Goal: Information Seeking & Learning: Learn about a topic

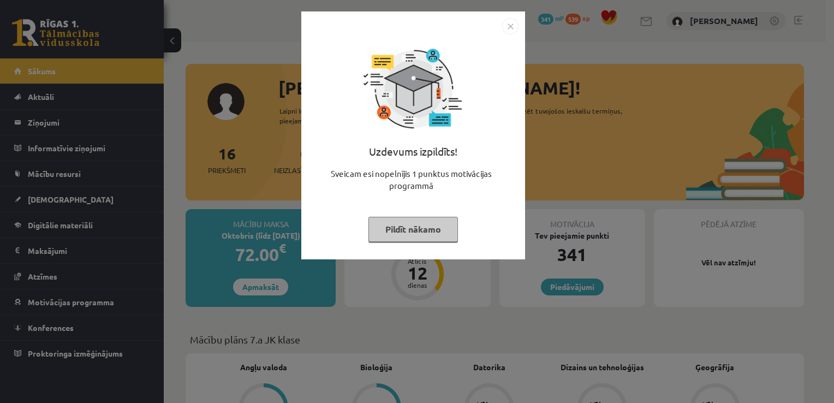
click at [408, 228] on button "Pildīt nākamo" at bounding box center [414, 229] width 90 height 25
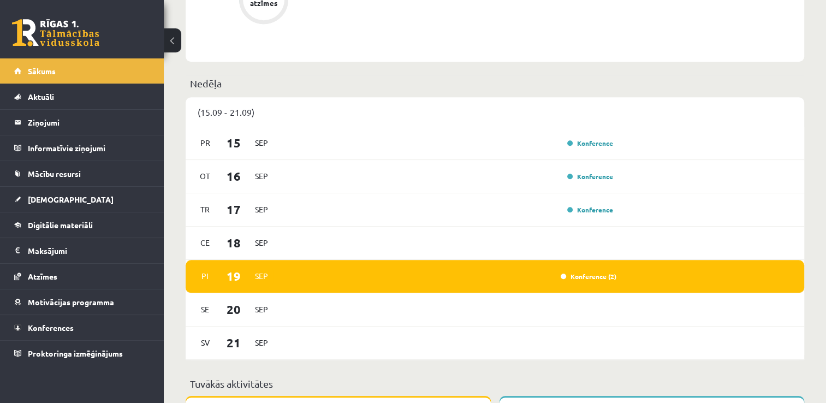
scroll to position [726, 0]
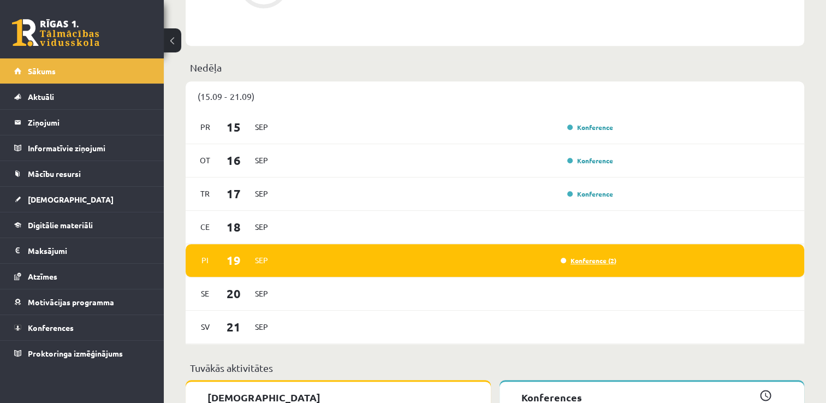
click at [582, 263] on link "Konference (2)" at bounding box center [589, 260] width 56 height 9
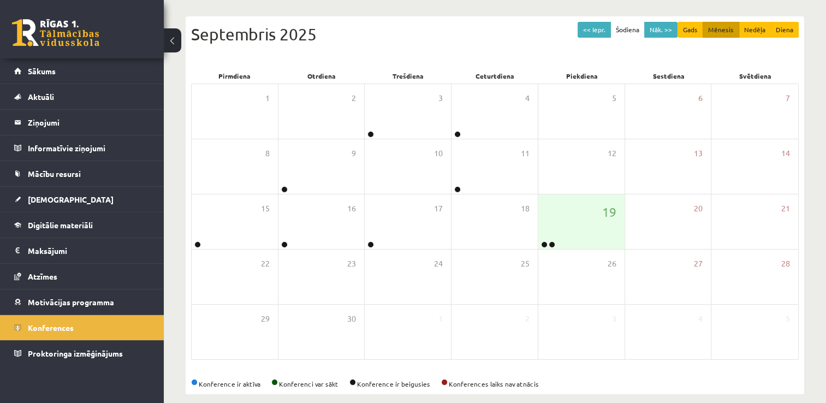
scroll to position [118, 0]
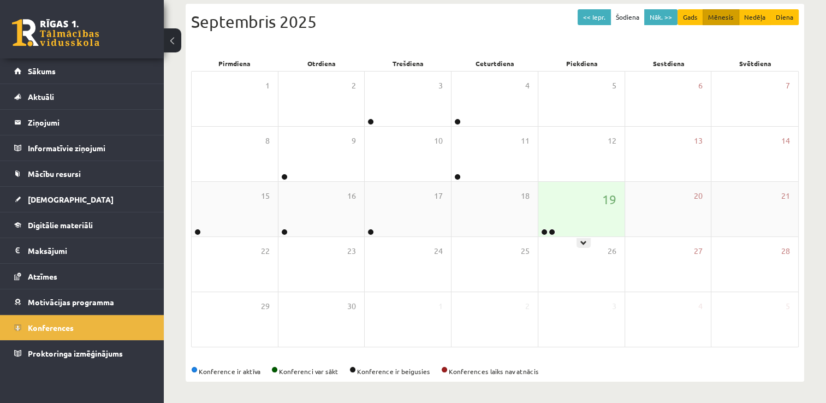
click at [581, 230] on div "19" at bounding box center [581, 209] width 86 height 55
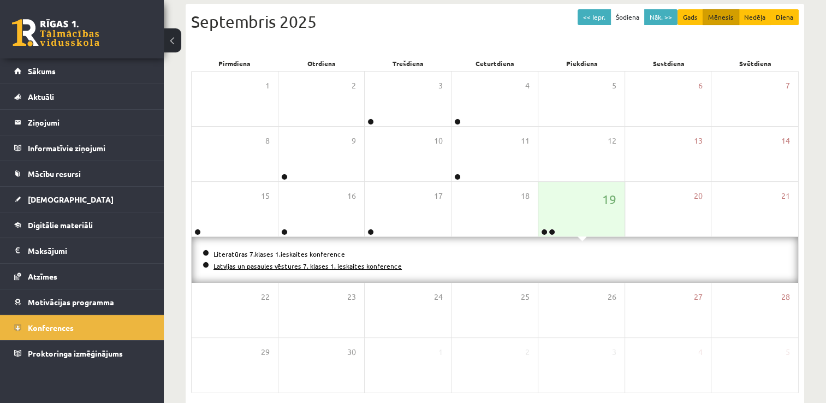
click at [308, 267] on link "Latvijas un pasaules vēstures 7. klases 1. ieskaites konference" at bounding box center [308, 266] width 188 height 9
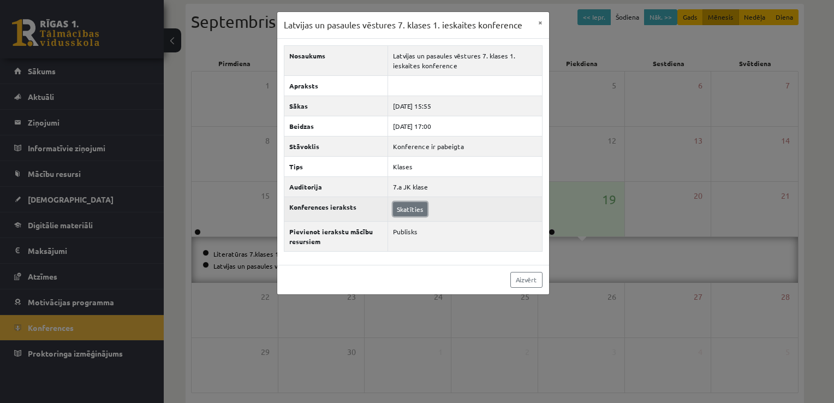
click at [406, 211] on link "Skatīties" at bounding box center [410, 209] width 34 height 14
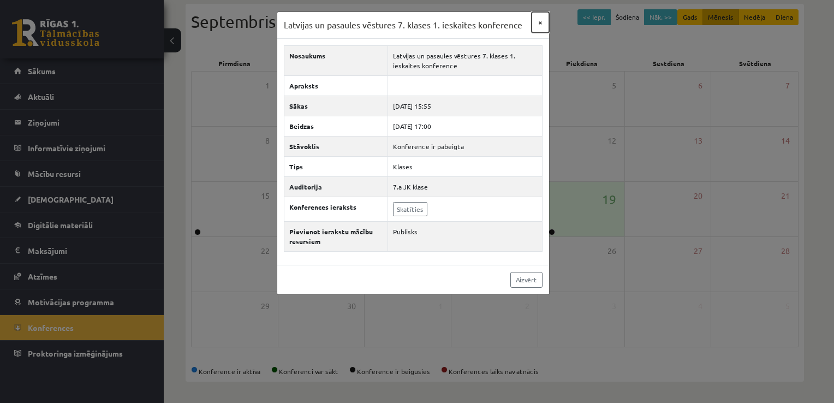
click at [540, 20] on button "×" at bounding box center [540, 22] width 17 height 21
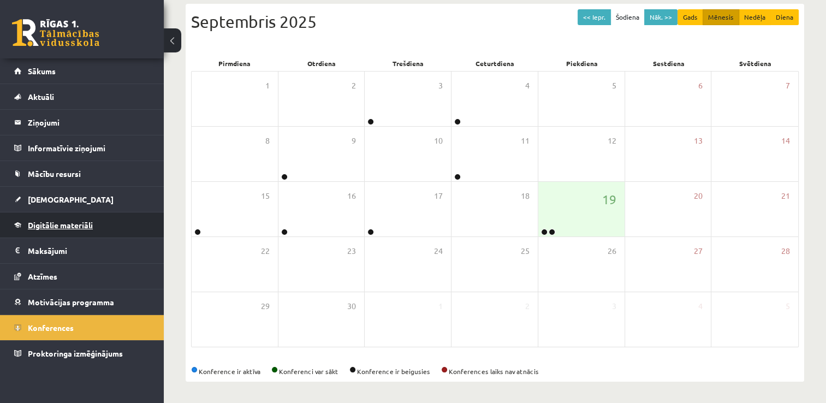
click at [88, 219] on link "Digitālie materiāli" at bounding box center [82, 224] width 136 height 25
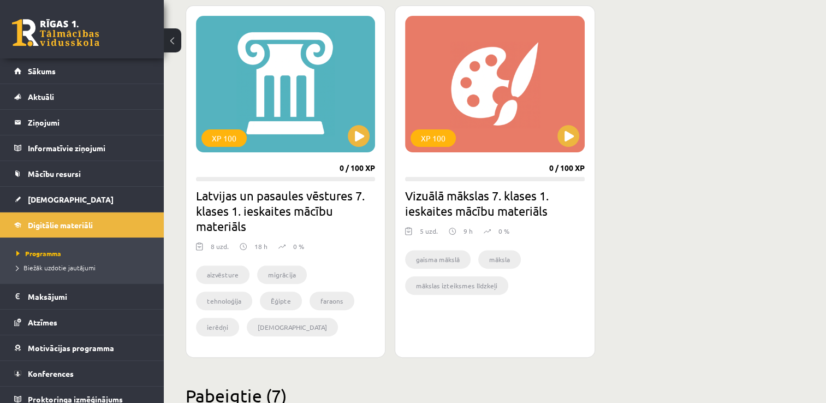
scroll to position [317, 0]
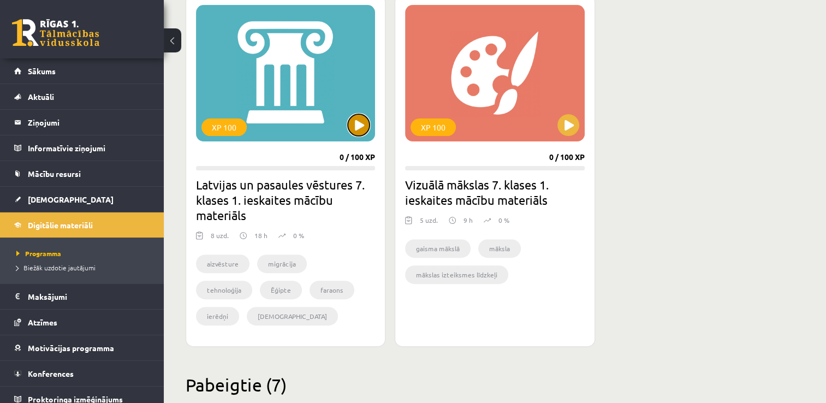
click at [353, 120] on button at bounding box center [359, 125] width 22 height 22
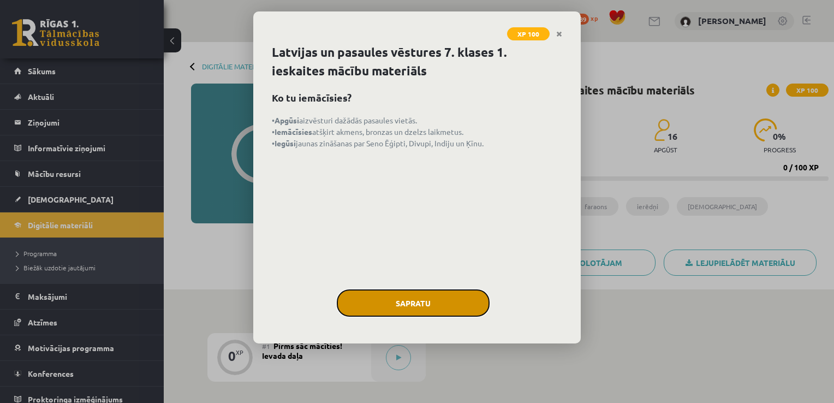
click at [423, 296] on button "Sapratu" at bounding box center [413, 302] width 153 height 27
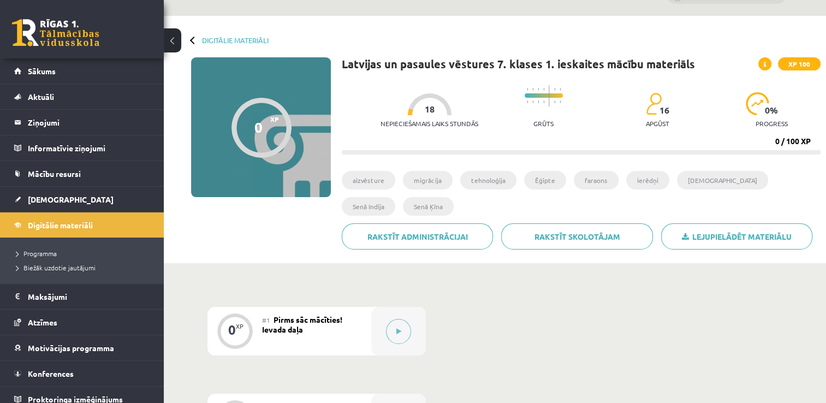
scroll to position [22, 0]
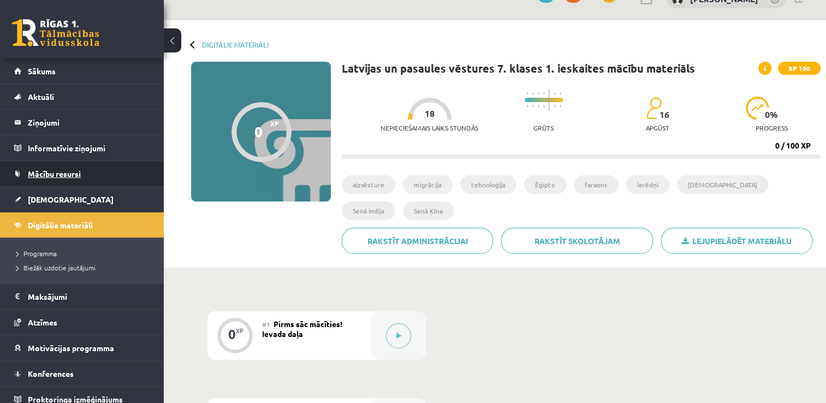
click at [70, 174] on span "Mācību resursi" at bounding box center [54, 174] width 53 height 10
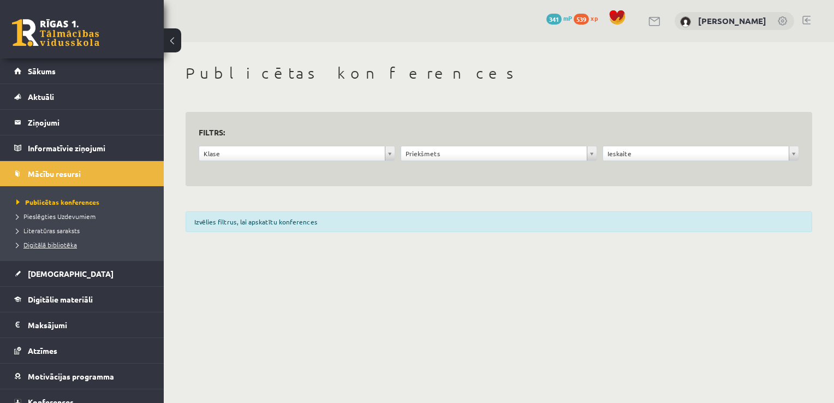
click at [71, 244] on span "Digitālā bibliotēka" at bounding box center [46, 244] width 61 height 9
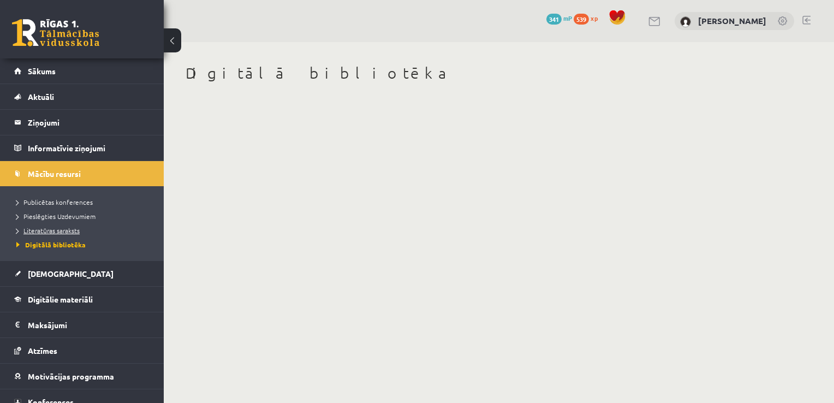
click at [70, 235] on link "Literatūras saraksts" at bounding box center [84, 231] width 137 height 10
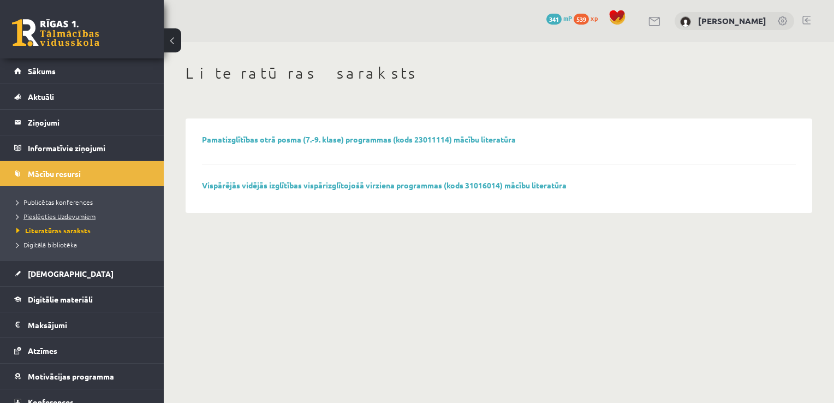
click at [69, 217] on span "Pieslēgties Uzdevumiem" at bounding box center [55, 216] width 79 height 9
click at [67, 307] on link "Digitālie materiāli" at bounding box center [82, 299] width 136 height 25
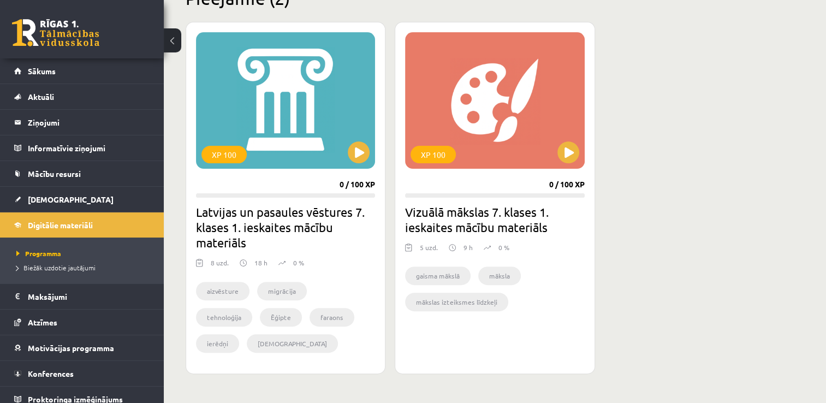
scroll to position [293, 0]
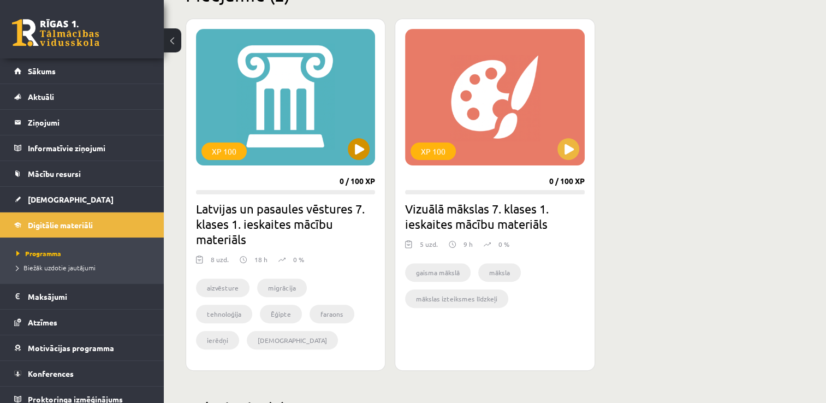
click at [365, 158] on div "XP 100" at bounding box center [285, 97] width 179 height 137
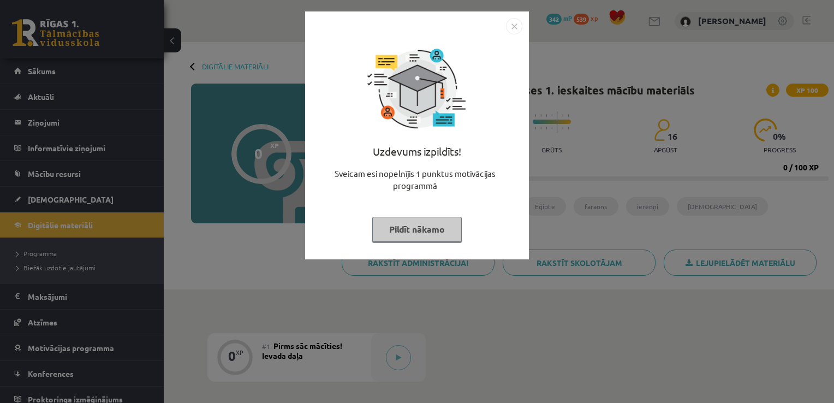
click at [415, 235] on button "Pildīt nākamo" at bounding box center [417, 229] width 90 height 25
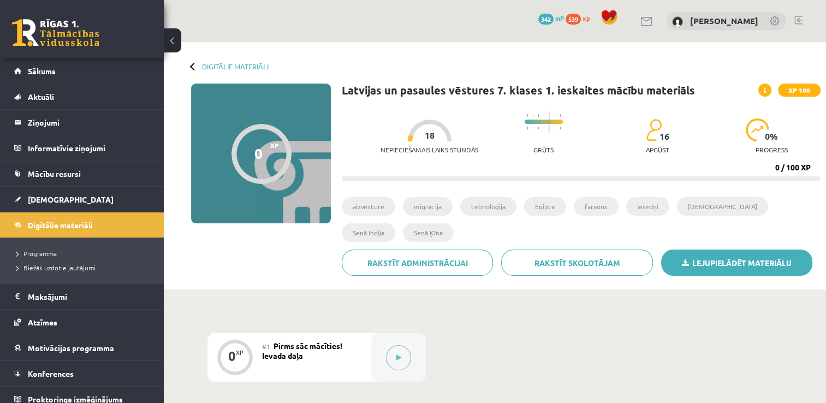
click at [688, 263] on icon at bounding box center [685, 263] width 7 height 8
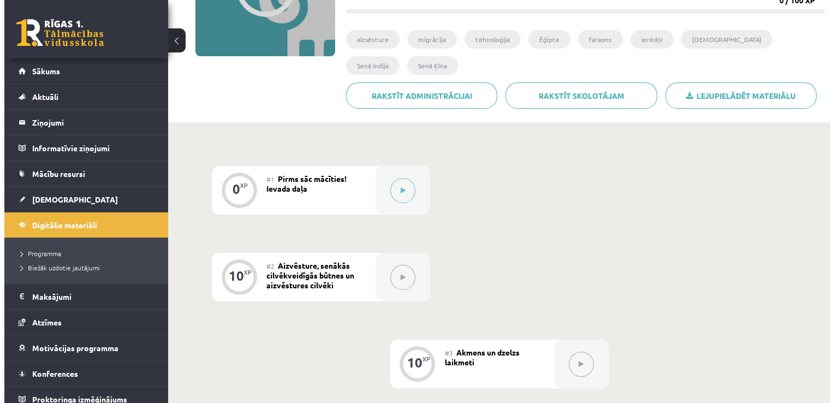
scroll to position [201, 0]
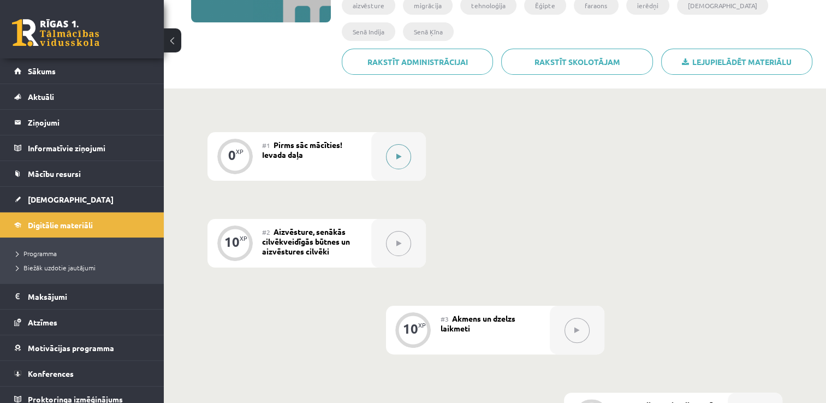
click at [402, 157] on button at bounding box center [398, 156] width 25 height 25
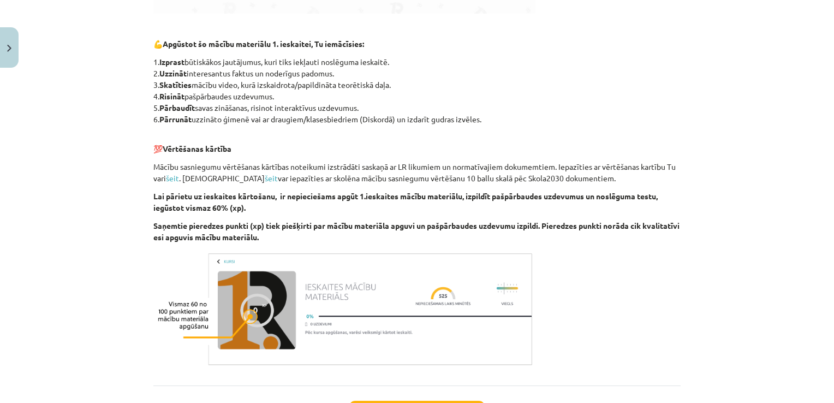
scroll to position [627, 0]
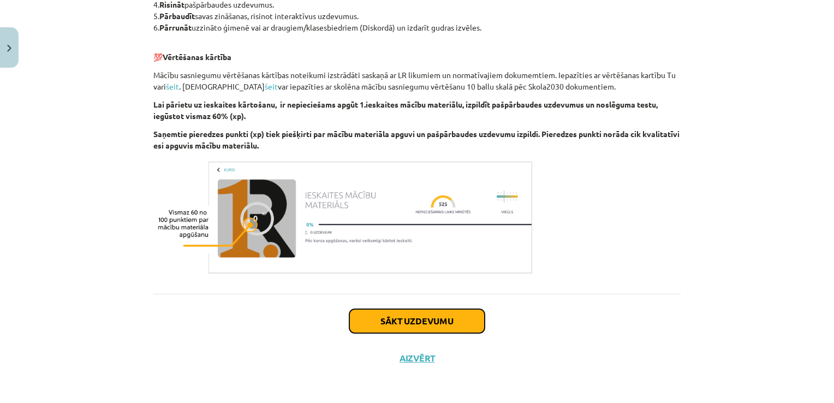
click at [459, 312] on button "Sākt uzdevumu" at bounding box center [417, 321] width 135 height 24
